Goal: Information Seeking & Learning: Learn about a topic

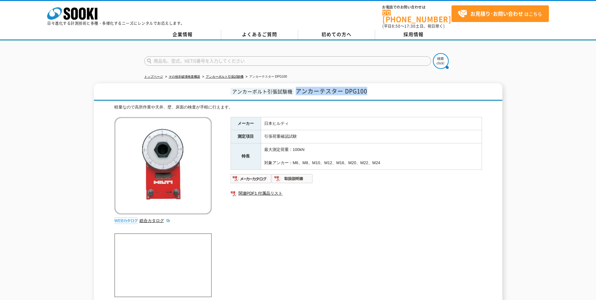
drag, startPoint x: 295, startPoint y: 88, endPoint x: 377, endPoint y: 90, distance: 81.8
click at [363, 90] on h1 "アンカーボルト引張試験機 アンカーテスター DPG100" at bounding box center [298, 92] width 409 height 18
click at [363, 91] on h1 "アンカーボルト引張試験機 アンカーテスター DPG100" at bounding box center [298, 92] width 409 height 18
drag, startPoint x: 265, startPoint y: 158, endPoint x: 396, endPoint y: 158, distance: 131.4
click at [363, 158] on td "最大測定荷重：100kN 対象アンカー：M6、M8、M10、M12、M16、M20、M22、M24" at bounding box center [371, 156] width 221 height 26
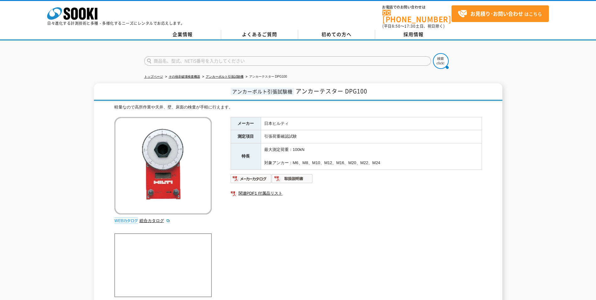
click at [363, 158] on td "最大測定荷重：100kN 対象アンカー：M6、M8、M10、M12、M16、M20、M22、M24" at bounding box center [371, 156] width 221 height 26
click at [329, 210] on div "メーカー 日本ヒルティ 測定項目 引張荷重確認試験 特長 最大測定荷重：100kN 対象アンカー：M6、M8、M10、M12、M16、M20、M22、M24 …" at bounding box center [357, 184] width 252 height 135
click at [295, 213] on div "メーカー 日本ヒルティ 測定項目 引張荷重確認試験 特長 最大測定荷重：100kN 対象アンカー：M6、M8、M10、M12、M16、M20、M22、M24 …" at bounding box center [357, 184] width 252 height 135
